Goal: Information Seeking & Learning: Find specific fact

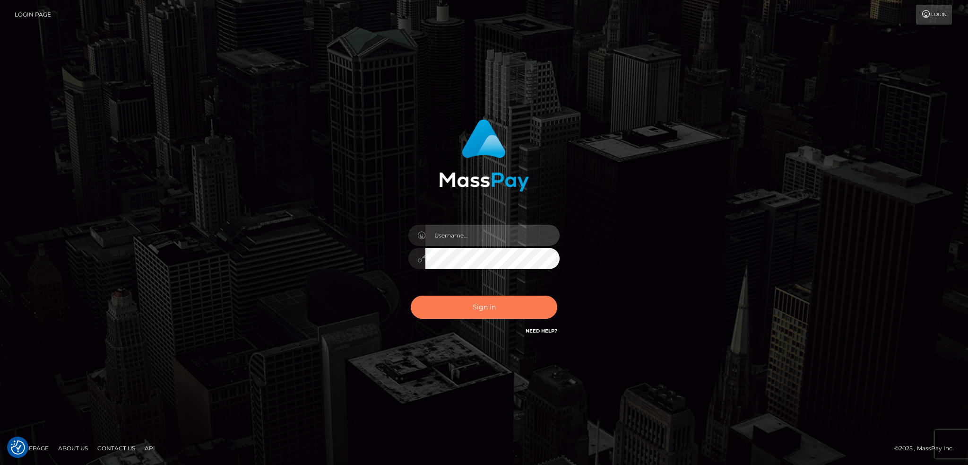
type input "alexstef"
click at [485, 314] on button "Sign in" at bounding box center [484, 306] width 147 height 23
type input "alexstef"
click at [480, 311] on button "Sign in" at bounding box center [484, 306] width 147 height 23
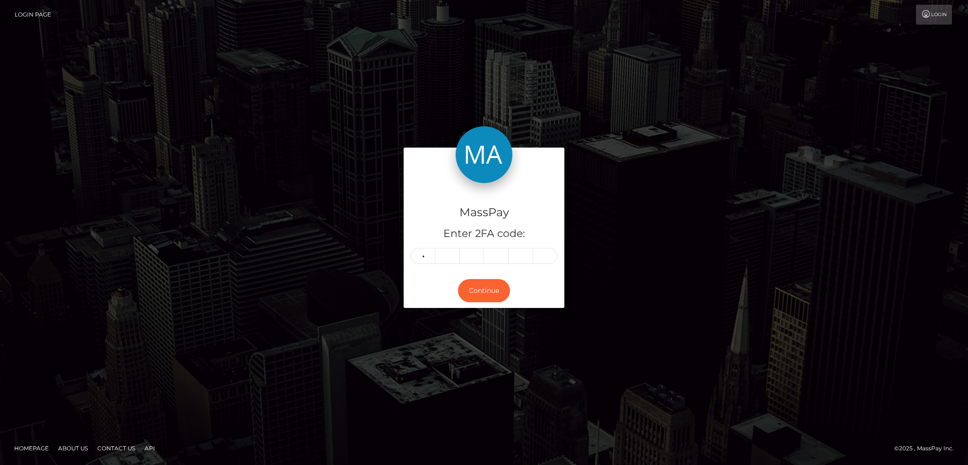
type input "8"
type input "5"
type input "3"
type input "7"
type input "4"
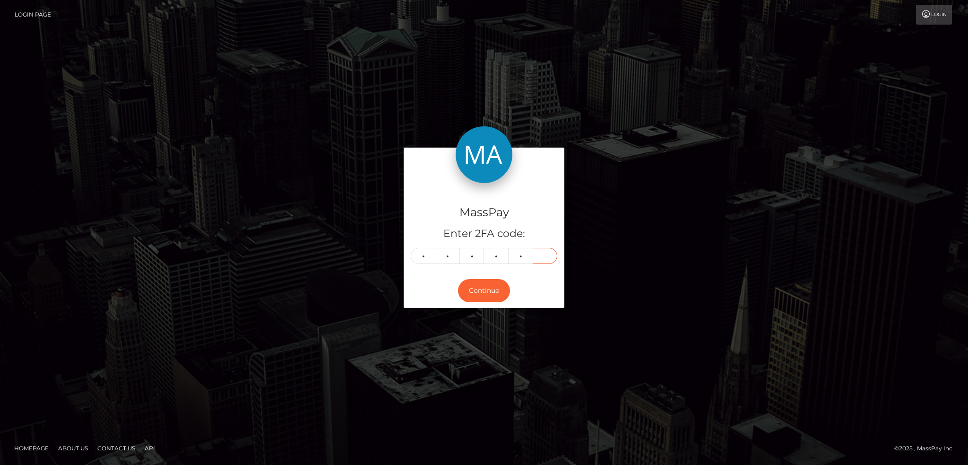
type input "1"
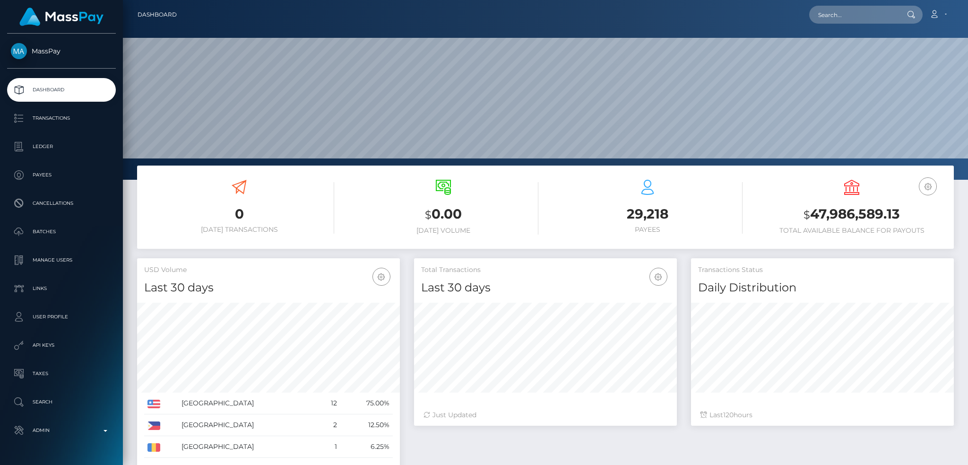
scroll to position [168, 262]
click at [829, 11] on input "text" at bounding box center [853, 15] width 89 height 18
paste input "yessika.suicide@gmail.com"
type input "yessika.suicide@gmail.com"
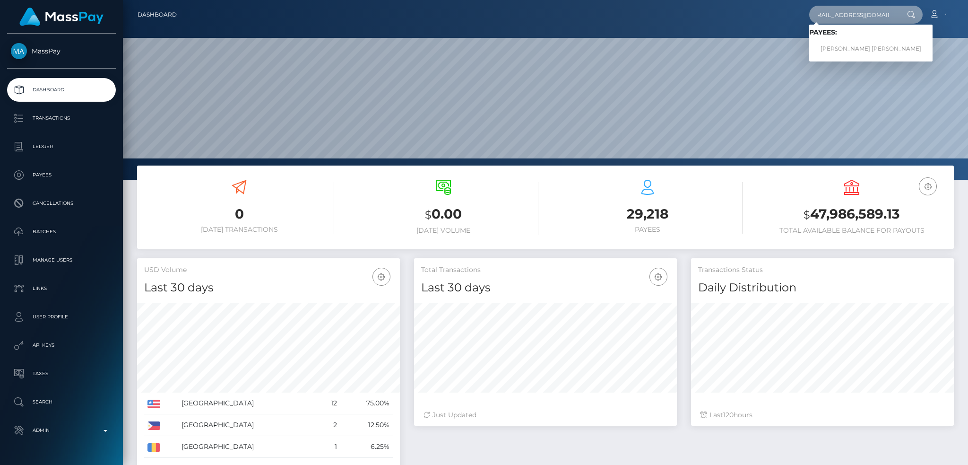
scroll to position [0, 0]
click at [825, 46] on link "Jessica Oliveira Magalhaes" at bounding box center [870, 48] width 123 height 17
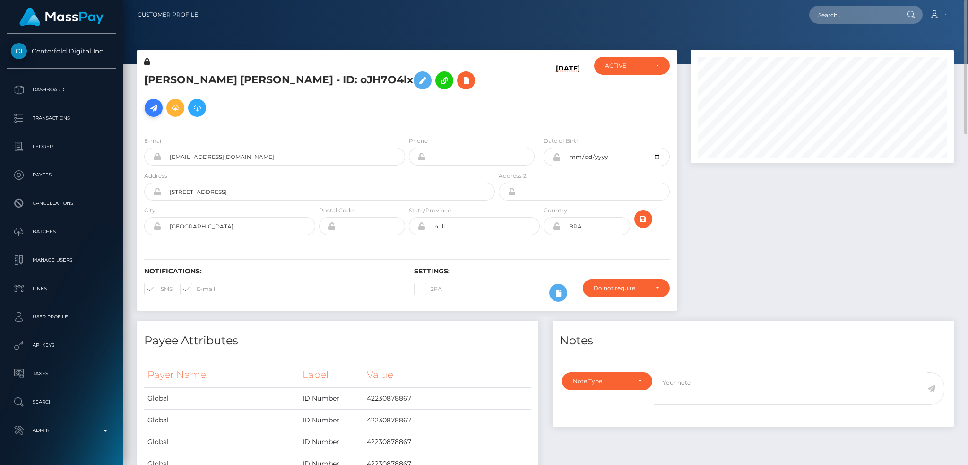
click at [159, 102] on icon at bounding box center [153, 108] width 11 height 12
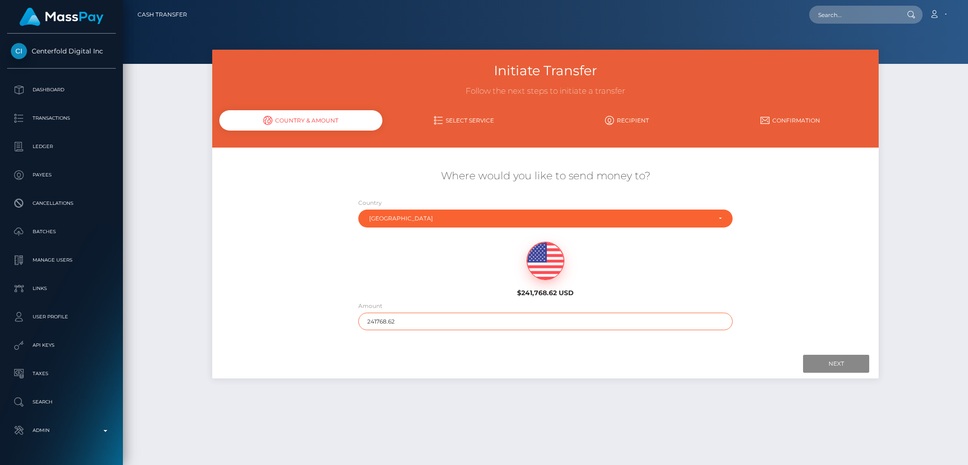
drag, startPoint x: 401, startPoint y: 325, endPoint x: 344, endPoint y: 324, distance: 56.7
click at [345, 324] on div "Where would you like to send money to? Country Abkhazia [GEOGRAPHIC_DATA] [GEOG…" at bounding box center [545, 249] width 666 height 171
type input "200"
click at [833, 364] on input "Next" at bounding box center [836, 363] width 66 height 18
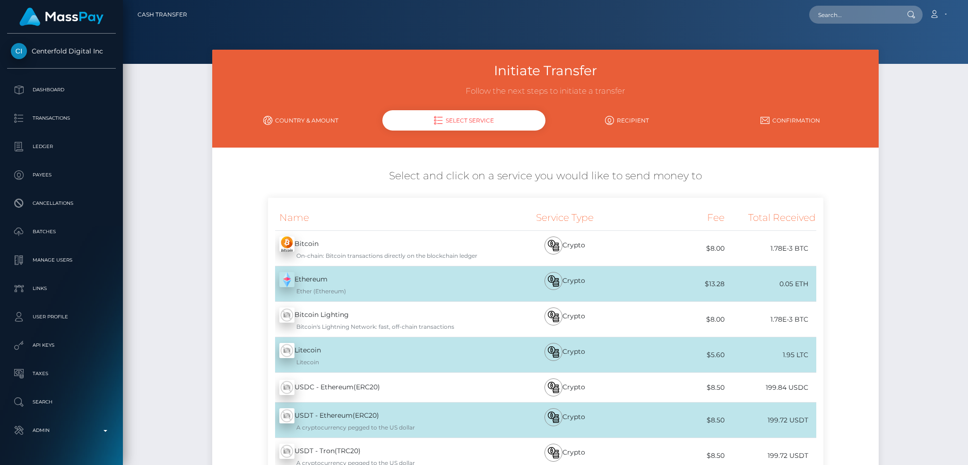
scroll to position [134, 0]
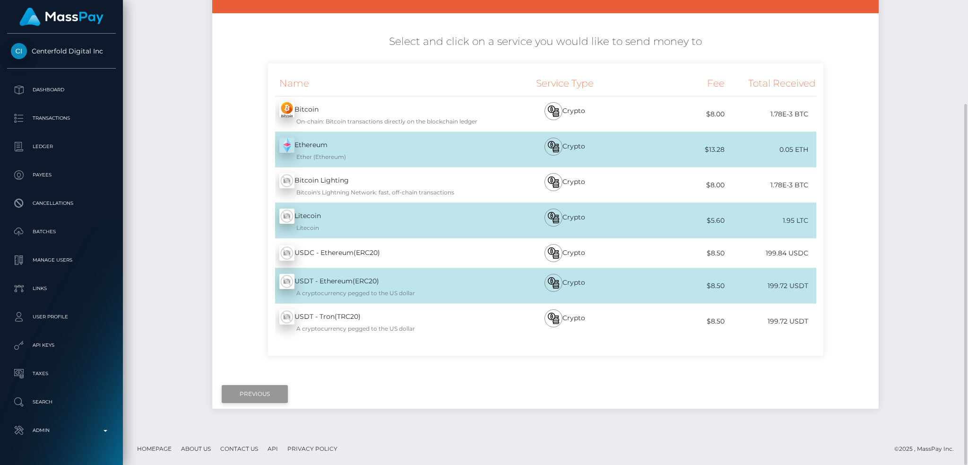
click at [260, 390] on input "Previous" at bounding box center [255, 394] width 66 height 18
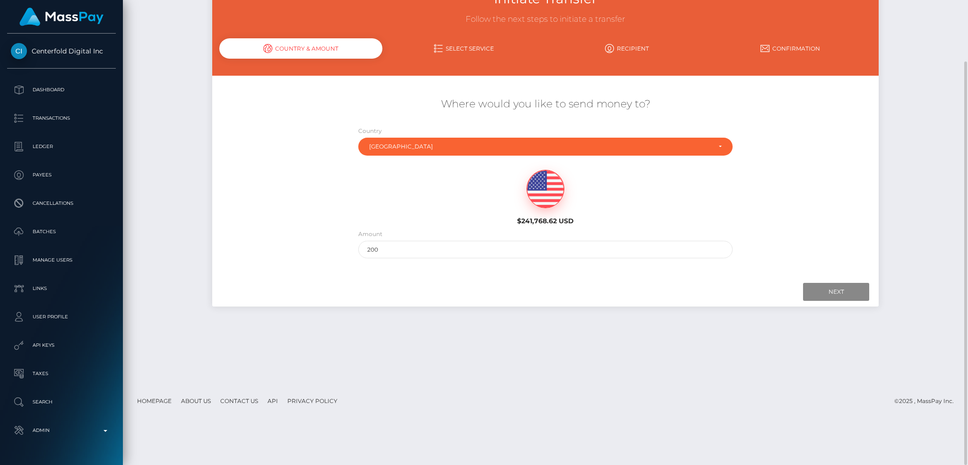
scroll to position [0, 0]
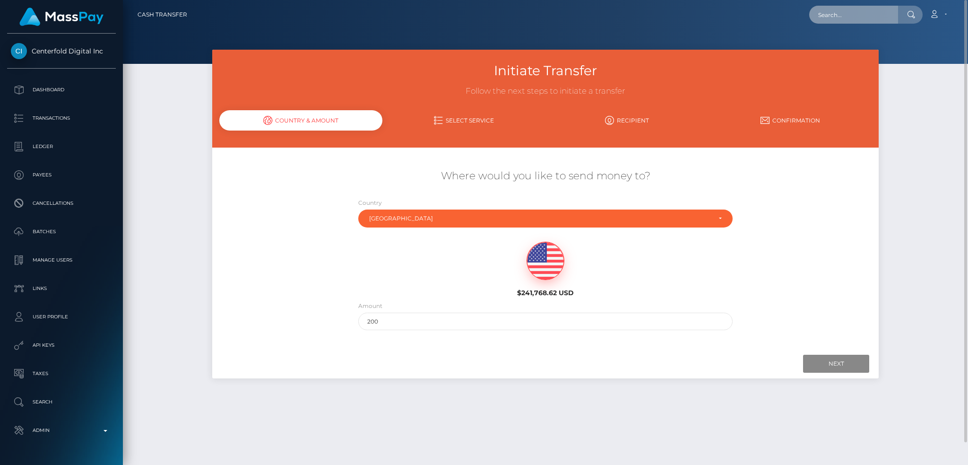
click at [836, 11] on input "text" at bounding box center [853, 15] width 89 height 18
paste input "pout_rtq2n08l5B8tu"
type input "pout_rtq2n08l5B8tu"
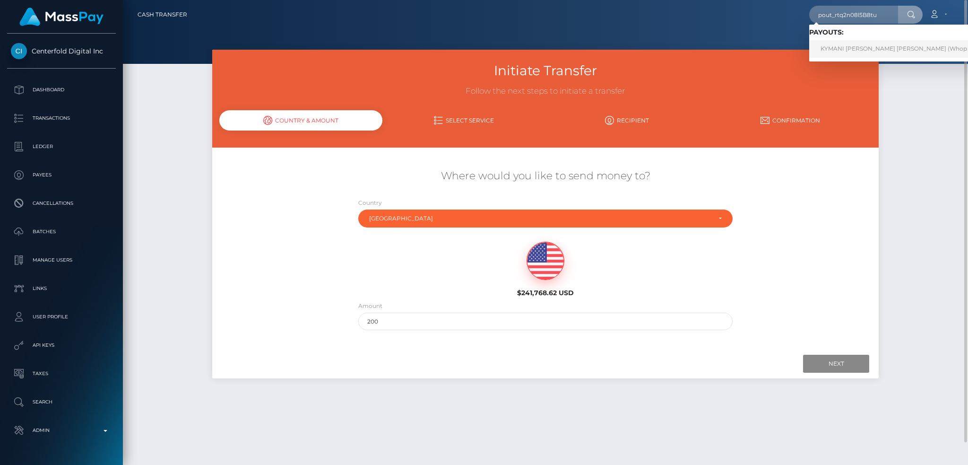
click at [828, 47] on link "KYMANI DAVID HERON GALLIMORE (Whop Inc - )" at bounding box center [902, 48] width 187 height 17
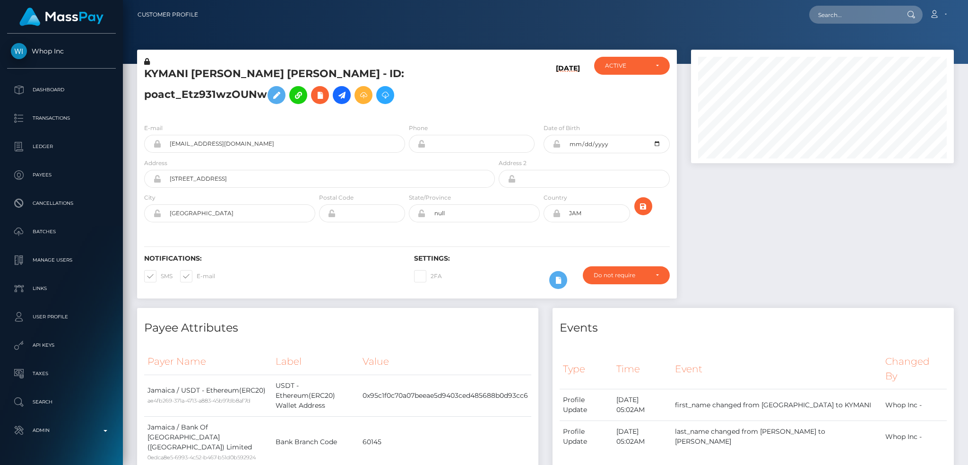
scroll to position [113, 262]
drag, startPoint x: 844, startPoint y: 16, endPoint x: 808, endPoint y: 21, distance: 36.3
click at [844, 16] on input "text" at bounding box center [853, 15] width 89 height 18
paste input "47a24da3b1ca494fbe1e00c7f93b7ce5"
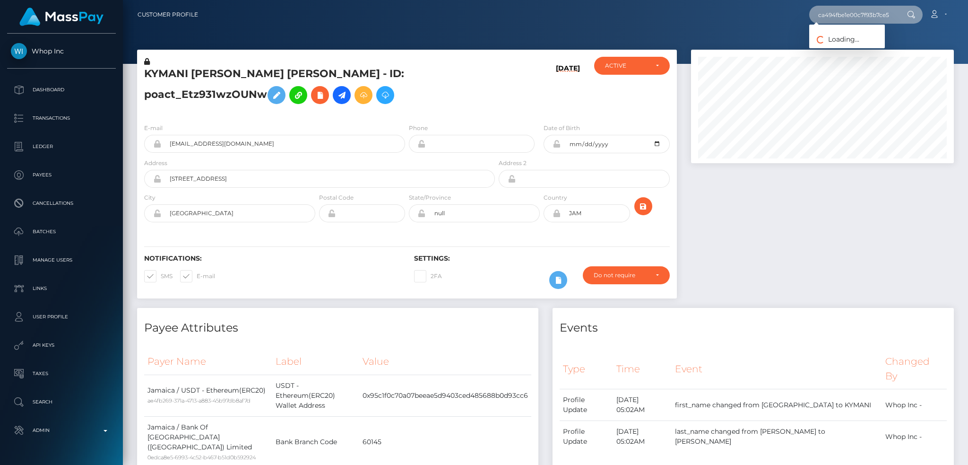
type input "47a24da3b1ca494fbe1e00c7f93b7ce5"
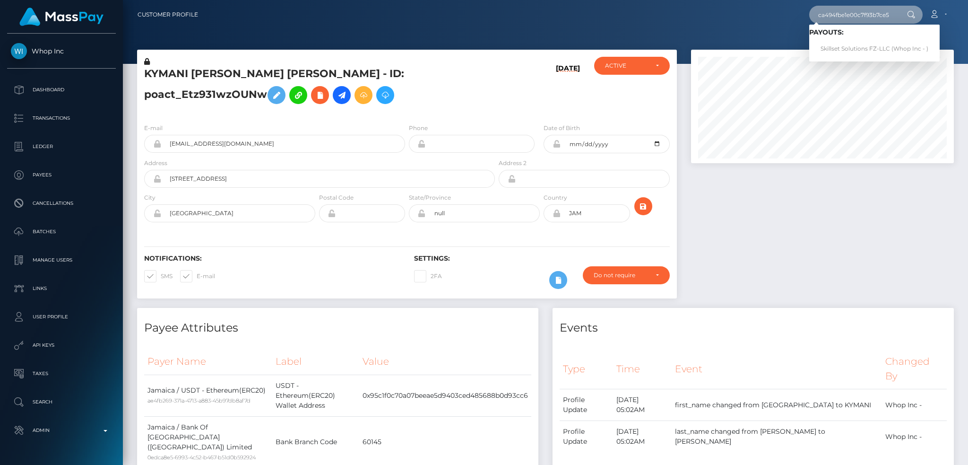
scroll to position [0, 0]
click at [854, 50] on link "Skillset Solutions FZ-LLC (Whop Inc - )" at bounding box center [874, 48] width 130 height 17
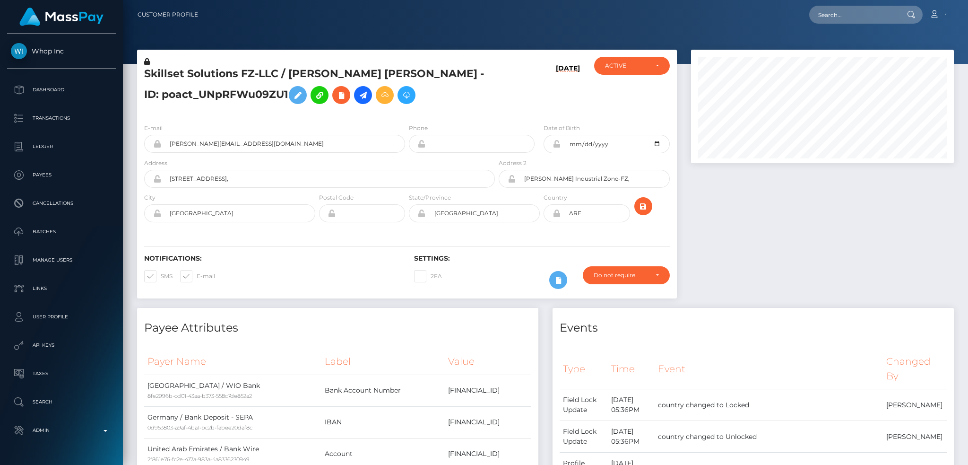
scroll to position [113, 262]
click at [737, 201] on div at bounding box center [822, 179] width 277 height 258
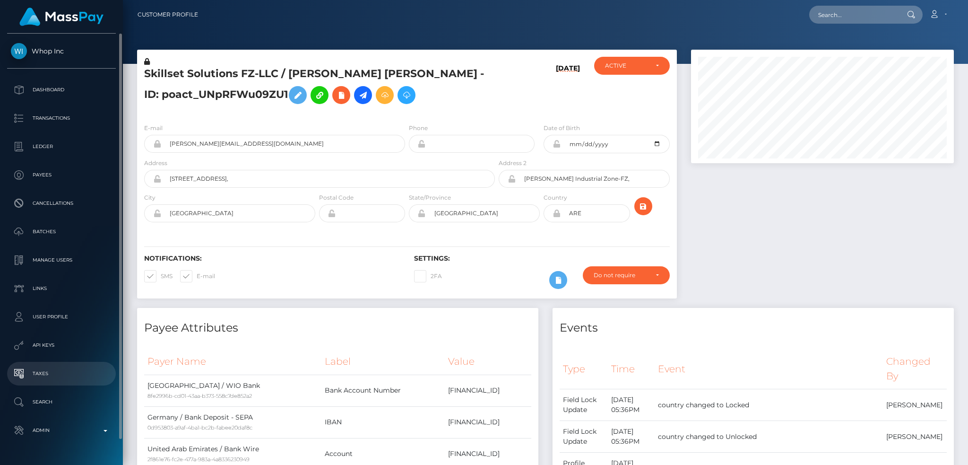
scroll to position [26, 0]
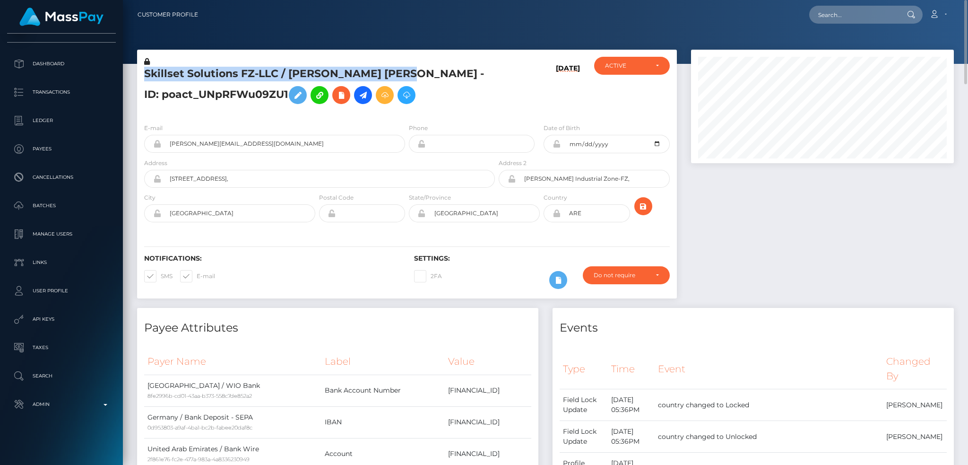
drag, startPoint x: 411, startPoint y: 71, endPoint x: 143, endPoint y: 69, distance: 268.5
click at [143, 69] on div "Skillset Solutions FZ-LLC / NIKOLAS FELIX PREHN - ID: poact_UNpRFWu09ZU1" at bounding box center [317, 86] width 360 height 59
copy h5 "Skillset Solutions FZ-LLC / NIKOLAS FELIX PREHN"
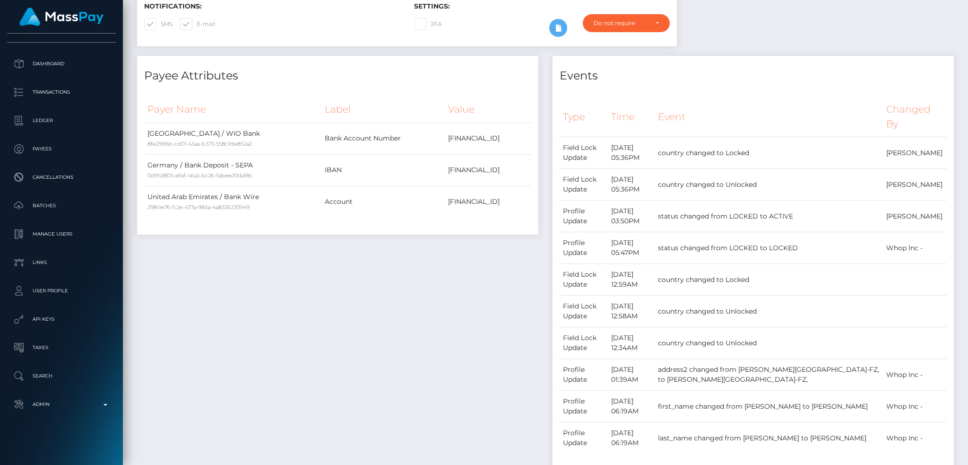
scroll to position [0, 0]
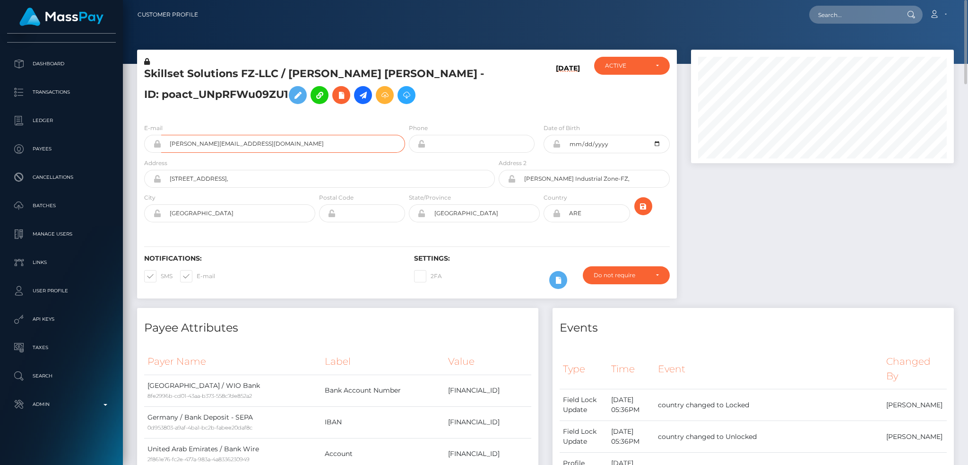
click at [285, 145] on input "felix@goatacademy.org" at bounding box center [283, 144] width 244 height 18
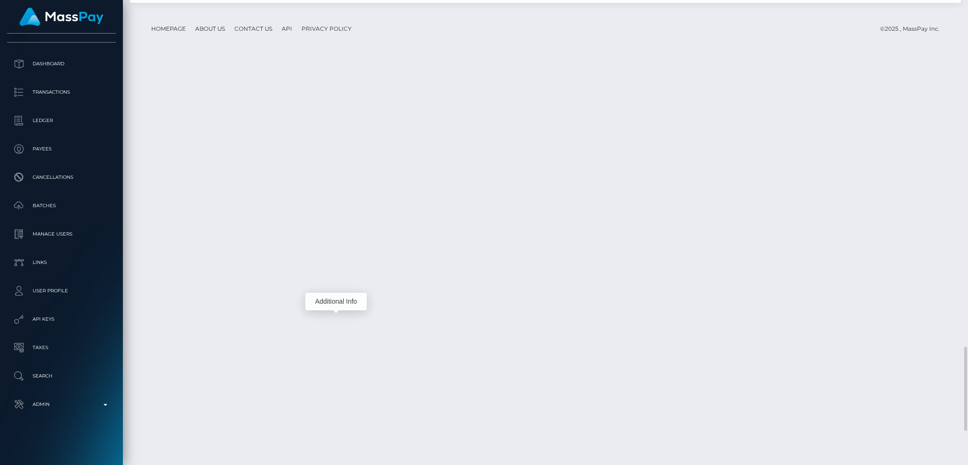
scroll to position [113, 262]
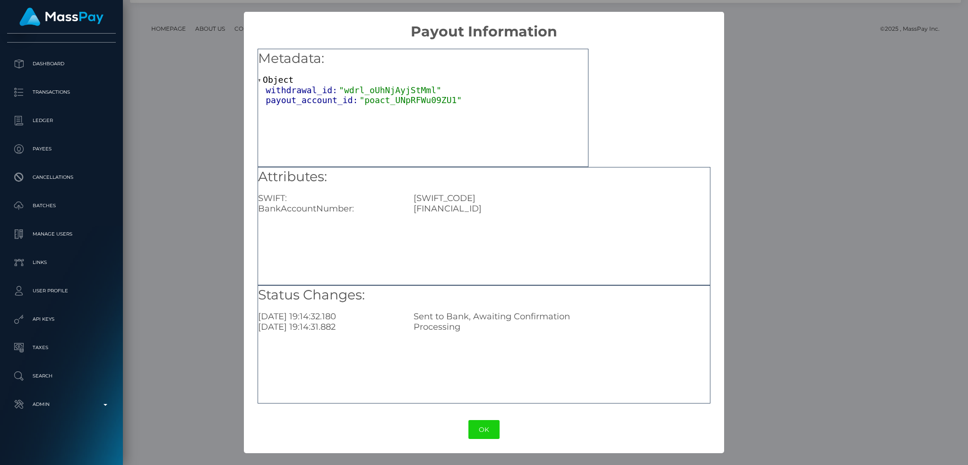
click at [458, 208] on div "AE810330000019101830882" at bounding box center [561, 208] width 311 height 10
copy div "AE810330000019101830882"
click at [440, 202] on div "BOMLAEAD" at bounding box center [561, 198] width 311 height 10
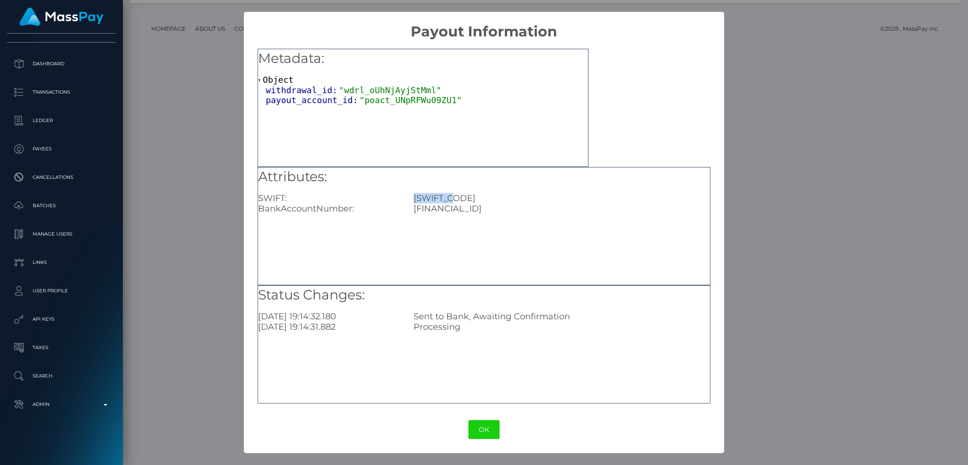
copy div "BOMLAEAD"
click at [744, 320] on div "× Payout Information Metadata: Object withdrawal_id: "wdrl_oUhNjAyjStMml" payou…" at bounding box center [484, 232] width 968 height 465
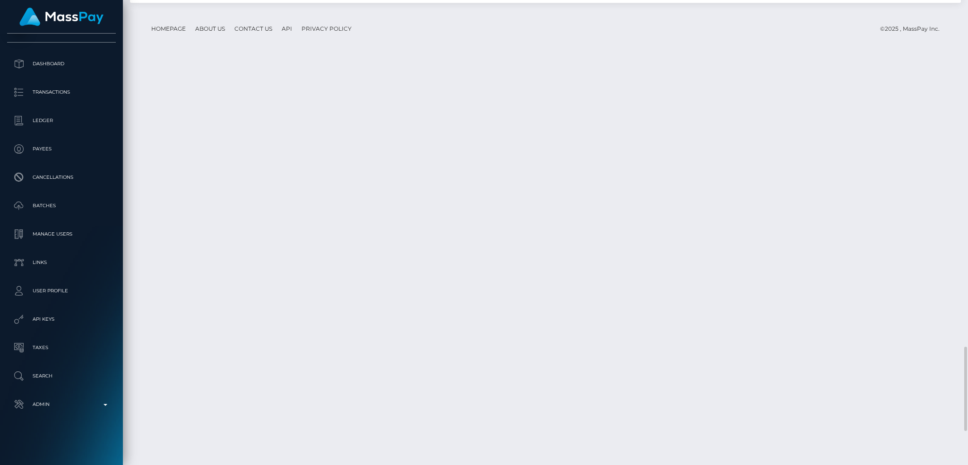
drag, startPoint x: 726, startPoint y: 310, endPoint x: 745, endPoint y: 320, distance: 22.2
copy td "349,970.00 USD"
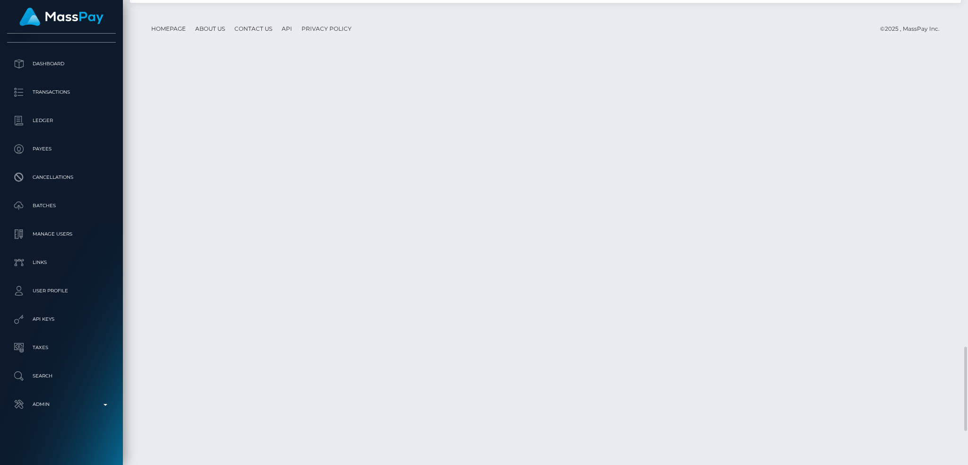
copy td "abe404945b474bc796ac059154379d19"
drag, startPoint x: 727, startPoint y: 265, endPoint x: 740, endPoint y: 274, distance: 15.6
copy td "299,970.00 USD"
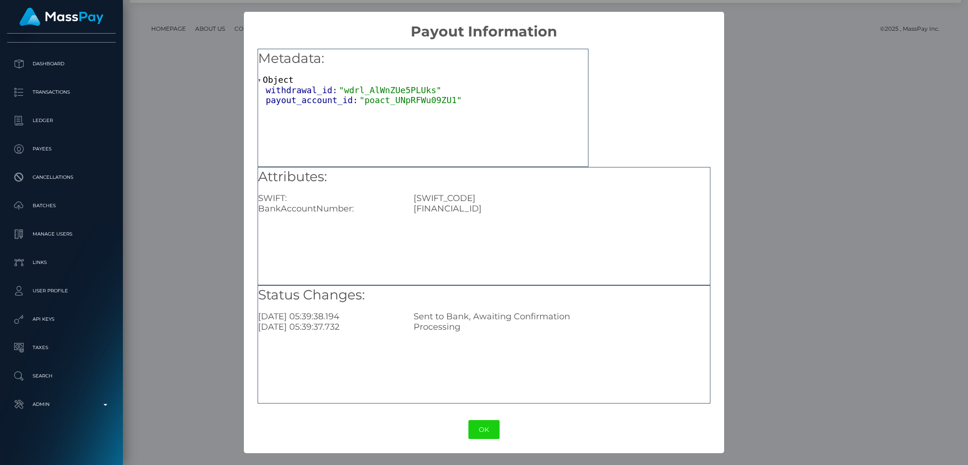
click at [449, 206] on div "AE810330000019101830882" at bounding box center [561, 208] width 311 height 10
copy div "AE810330000019101830882"
click at [437, 193] on div "BOMLAEAD" at bounding box center [561, 198] width 311 height 10
drag, startPoint x: 437, startPoint y: 193, endPoint x: 434, endPoint y: 189, distance: 5.0
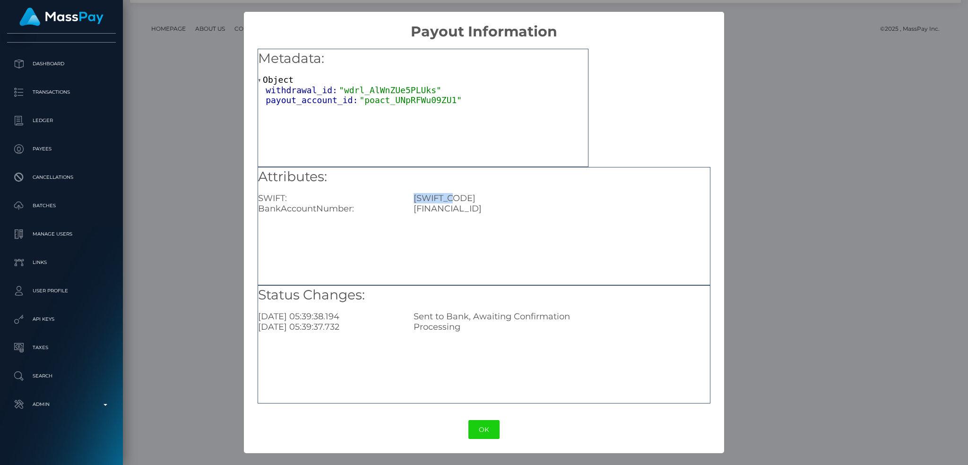
click at [437, 193] on div "BOMLAEAD" at bounding box center [561, 198] width 311 height 10
copy div "BOMLAEAD"
click at [175, 235] on div "× Payout Information Metadata: Object withdrawal_id: "wdrl_AlWnZUe5PLUks" payou…" at bounding box center [484, 232] width 968 height 465
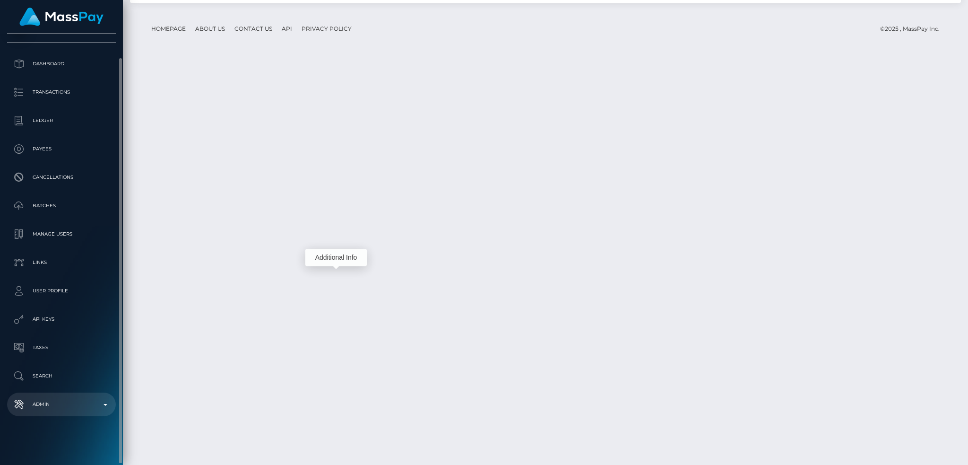
click at [82, 403] on p "Admin" at bounding box center [61, 404] width 101 height 14
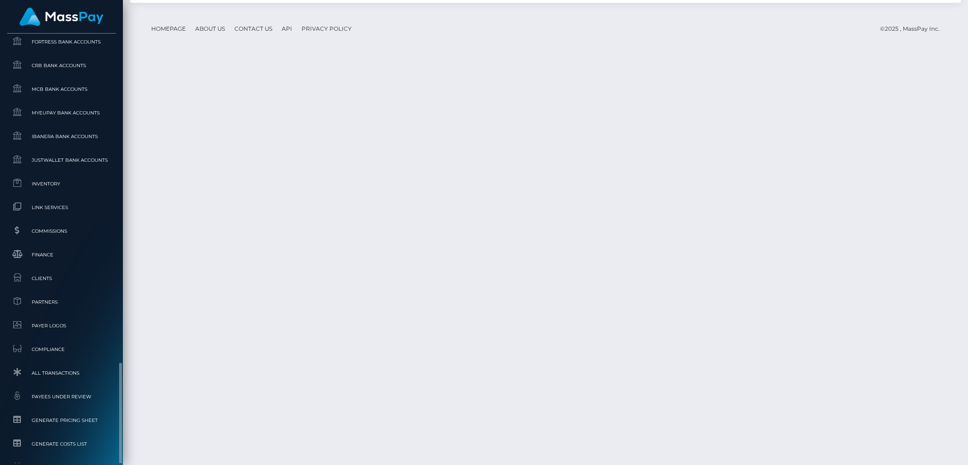
scroll to position [554, 0]
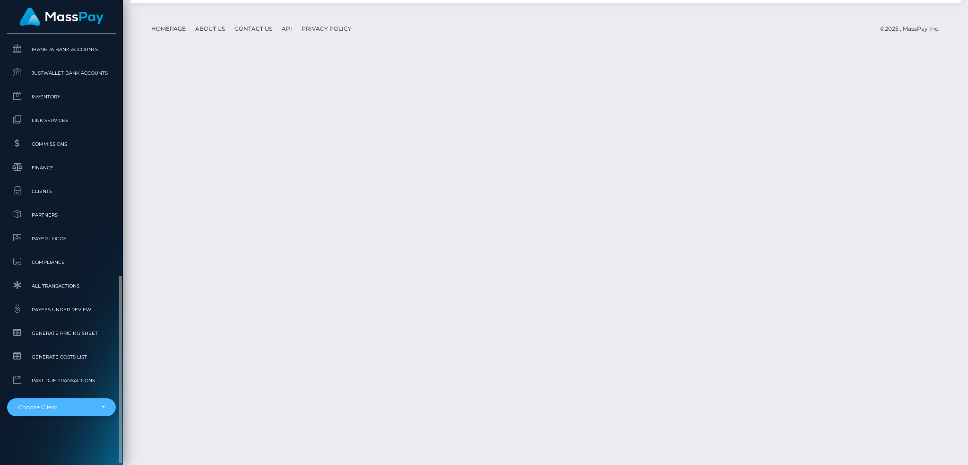
click at [65, 402] on div "Choose Client" at bounding box center [61, 407] width 109 height 18
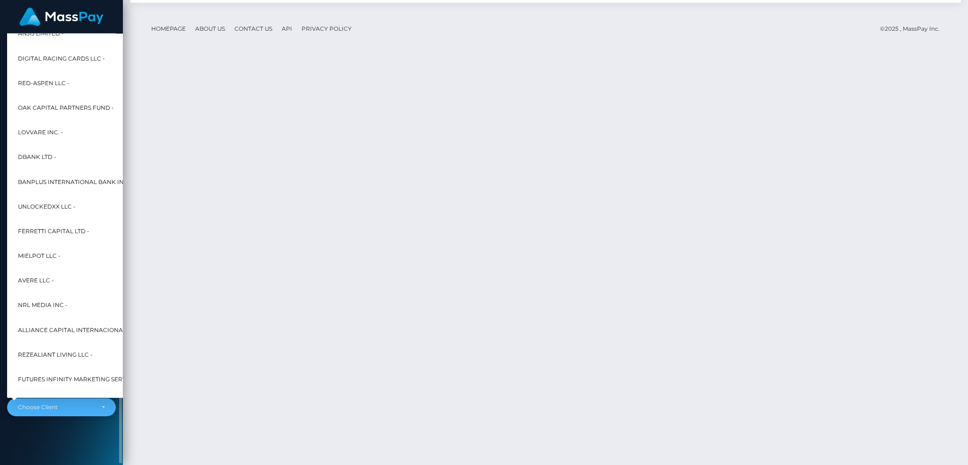
scroll to position [4319, 0]
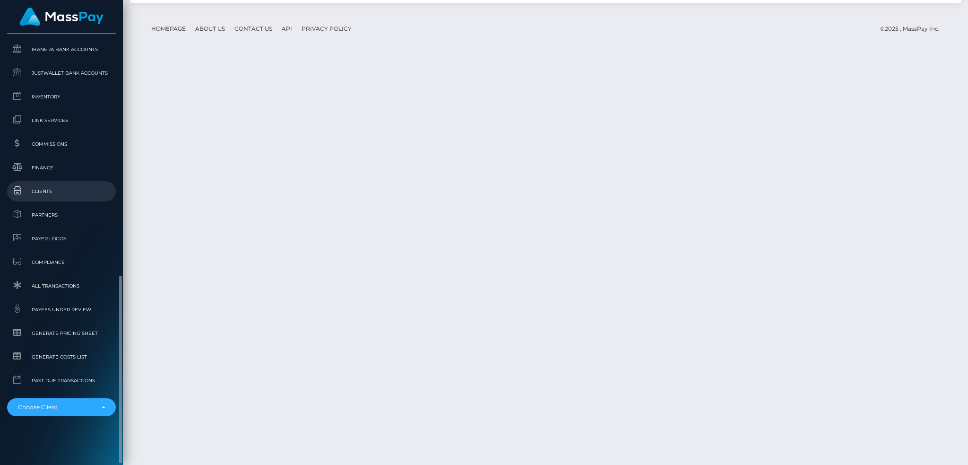
click at [62, 190] on span "Clients" at bounding box center [61, 191] width 101 height 11
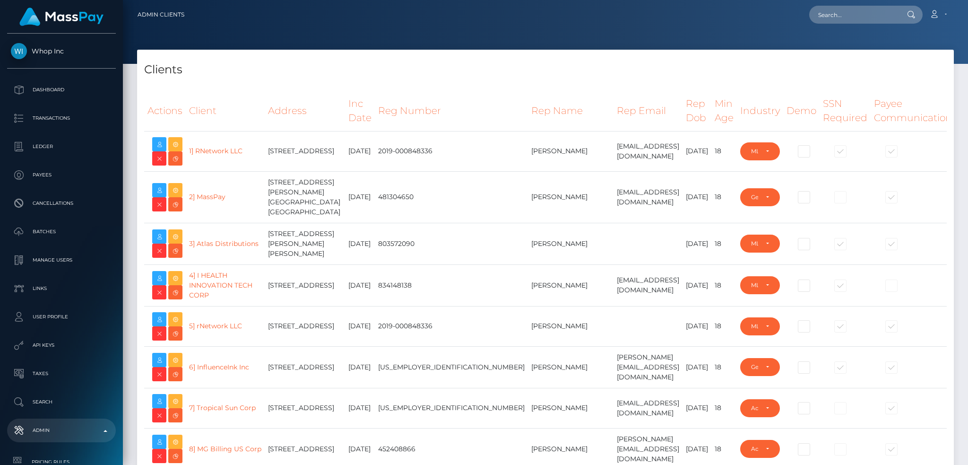
select select "223"
click at [829, 14] on input "text" at bounding box center [853, 15] width 89 height 18
paste input "poact_0qVaI70JfI5Z"
type input "poact_0qVaI70JfI5Z"
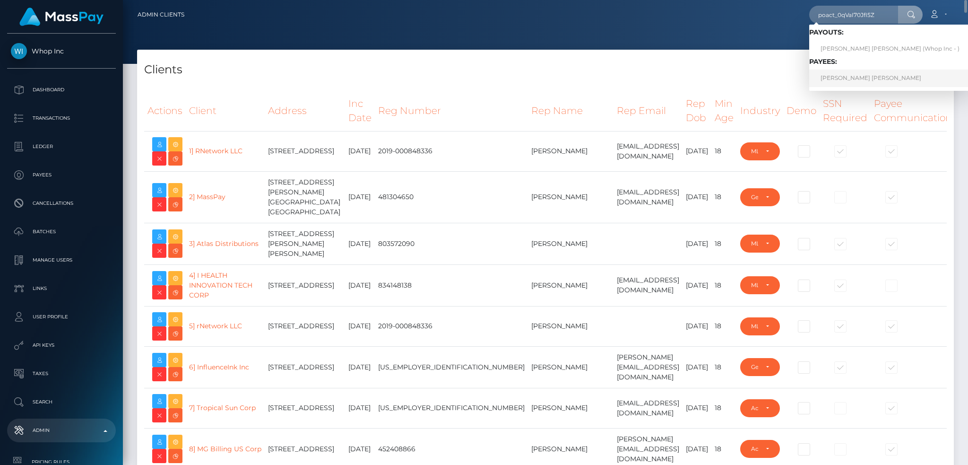
click at [838, 81] on link "JOSEPH SCOTT REED" at bounding box center [890, 77] width 162 height 17
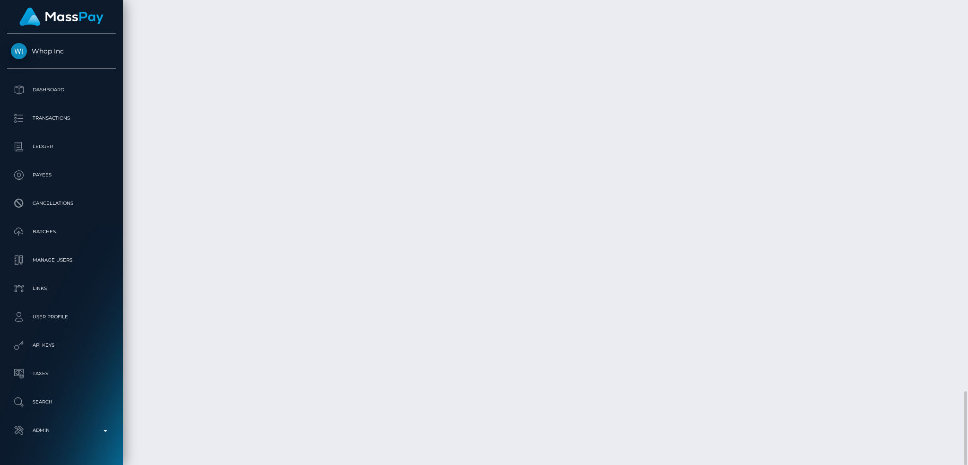
scroll to position [113, 262]
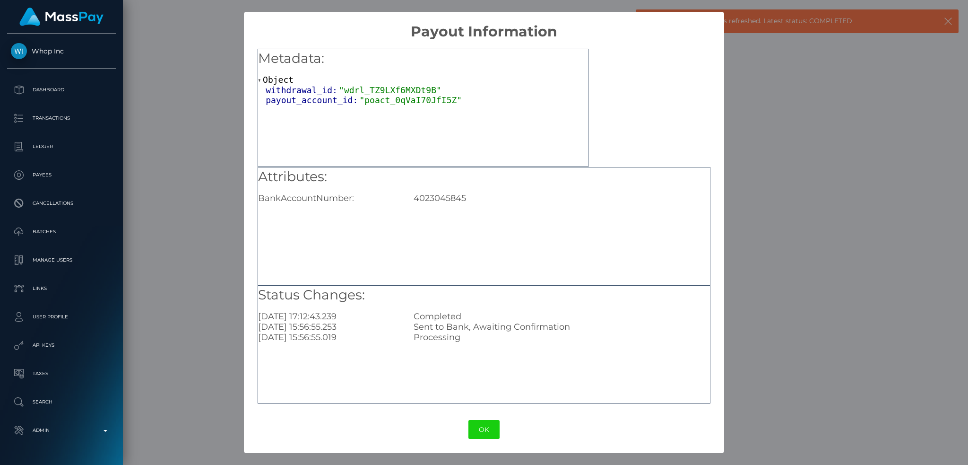
click at [434, 195] on div "4023045845" at bounding box center [561, 198] width 311 height 10
click at [487, 428] on button "OK" at bounding box center [483, 429] width 31 height 19
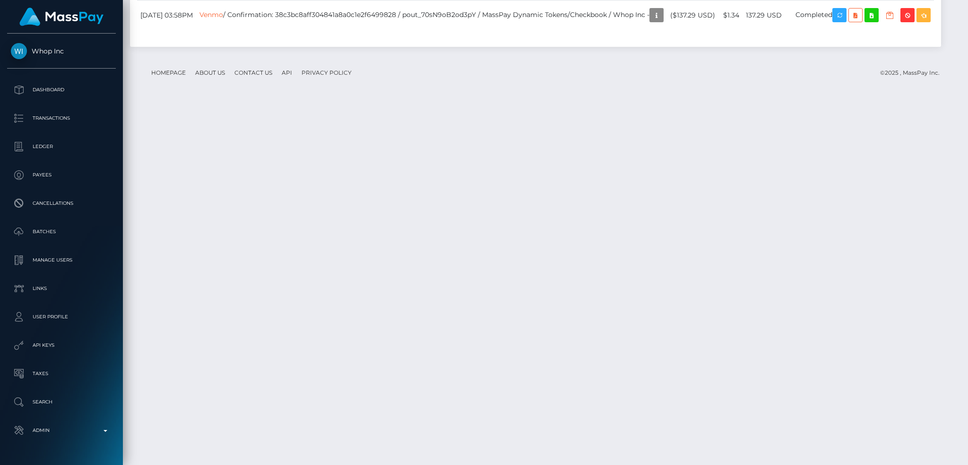
scroll to position [2446, 0]
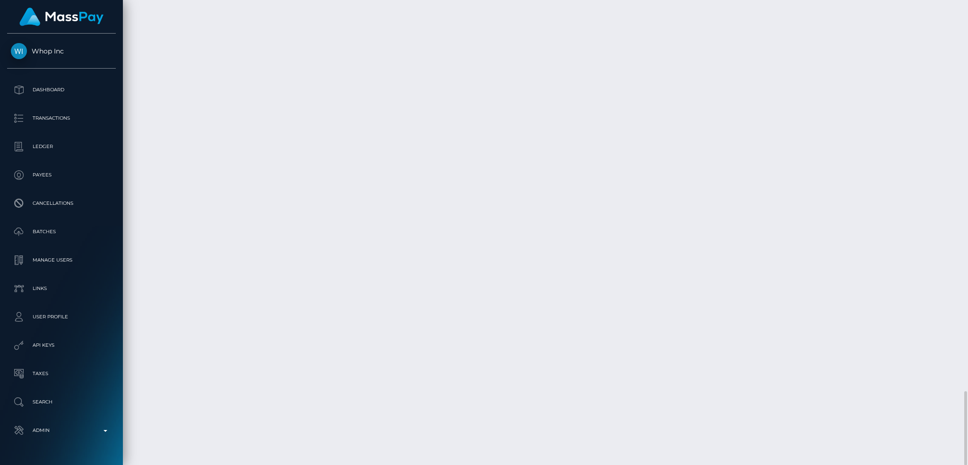
copy td "38c3bc8aff304841a8a0c1e2f6499828"
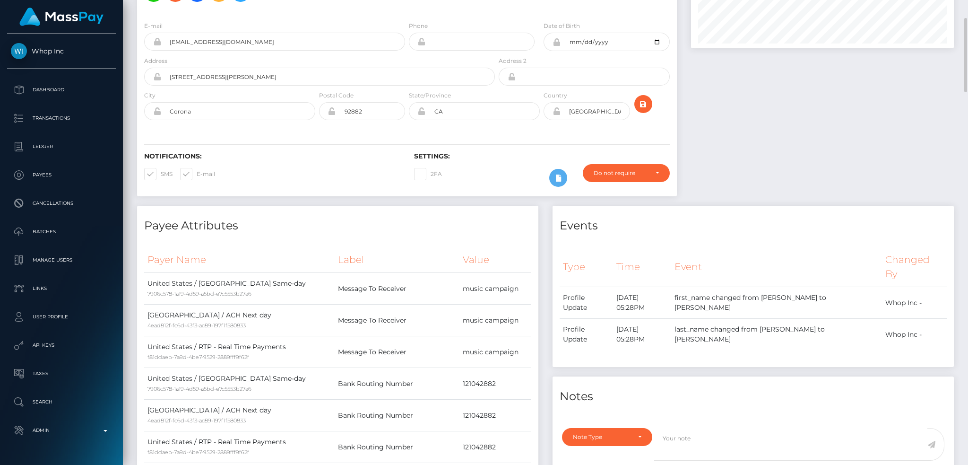
scroll to position [0, 0]
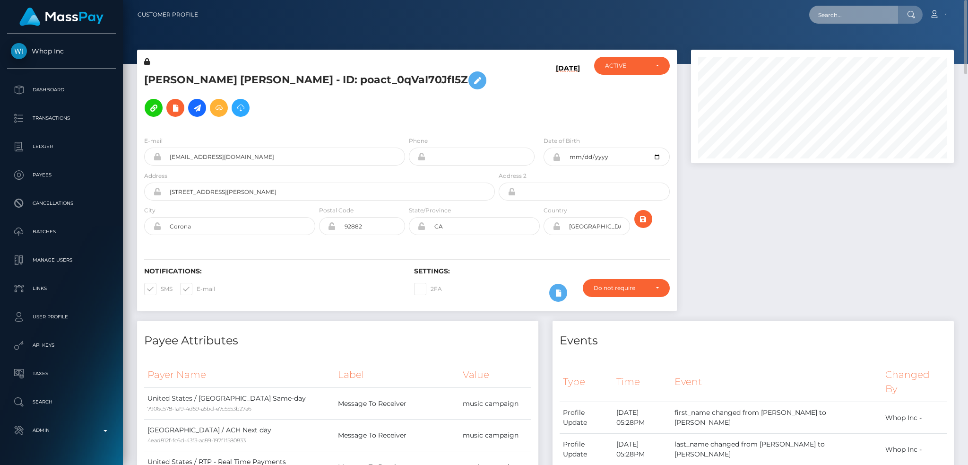
drag, startPoint x: 855, startPoint y: 15, endPoint x: 838, endPoint y: 15, distance: 18.0
click at [855, 15] on input "text" at bounding box center [853, 15] width 89 height 18
paste input "aakaribusiness@gmail.com"
type input "aakaribusiness@gmail.com"
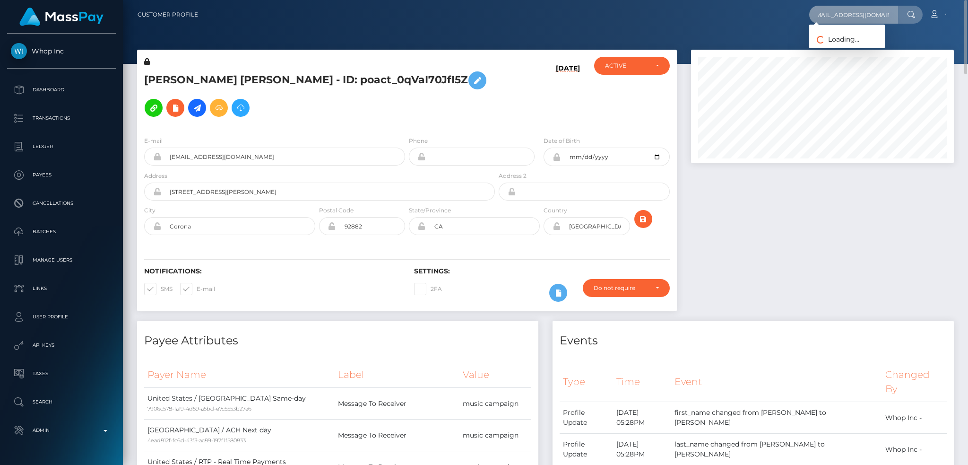
scroll to position [0, 0]
click at [841, 53] on link "TIFFANI MARIE DIAZ" at bounding box center [847, 48] width 76 height 17
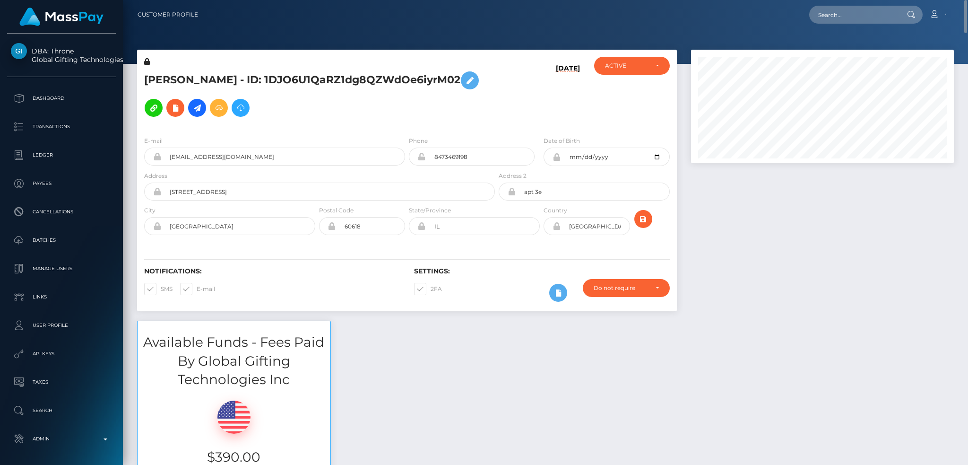
click at [431, 285] on span at bounding box center [431, 288] width 0 height 7
click at [431, 283] on input "2FA" at bounding box center [434, 286] width 6 height 6
checkbox input "false"
